Goal: Entertainment & Leisure: Browse casually

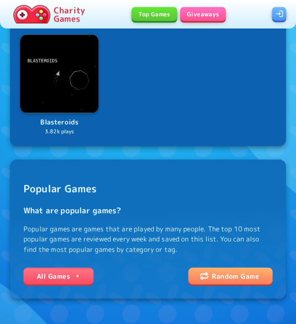
scroll to position [528, 0]
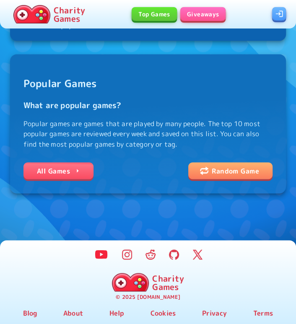
click at [55, 166] on link "All Games" at bounding box center [58, 170] width 70 height 17
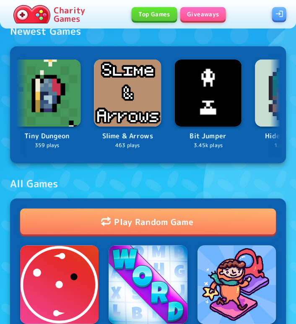
scroll to position [0, 173]
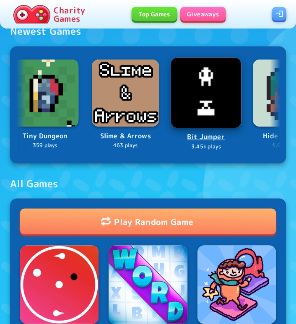
click at [191, 91] on img at bounding box center [206, 92] width 70 height 70
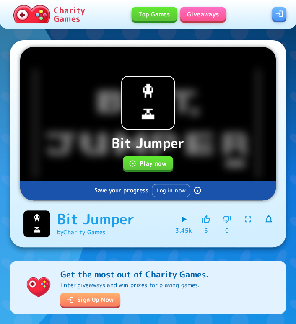
click at [135, 162] on icon "button" at bounding box center [133, 164] width 8 height 8
